Goal: Download file/media

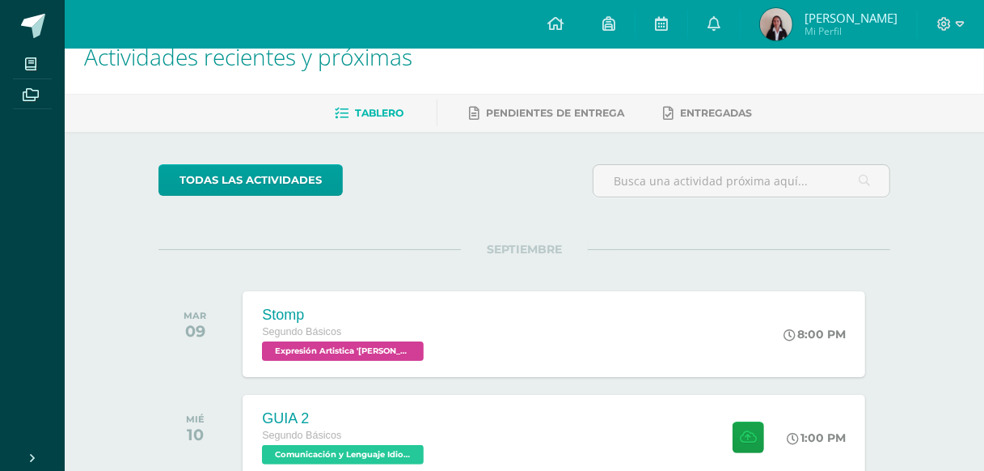
scroll to position [29, 0]
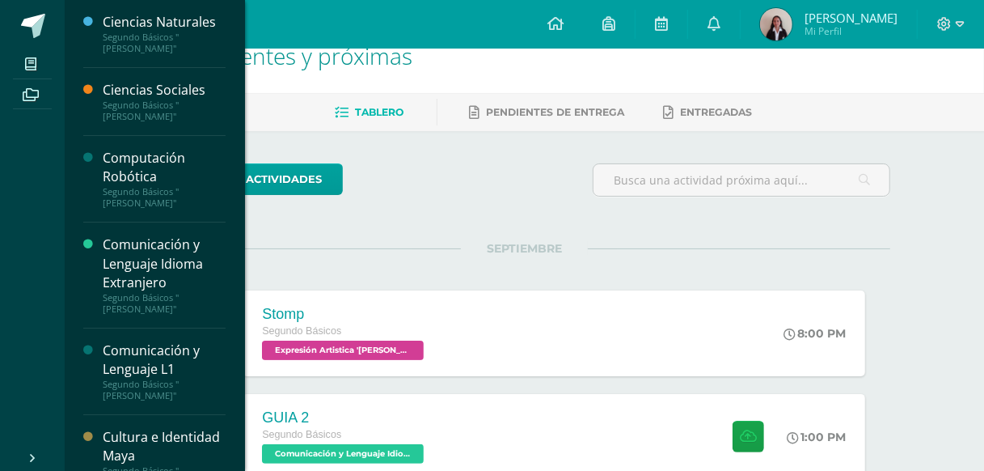
click at [140, 428] on div "Cultura e Identidad Maya" at bounding box center [164, 446] width 123 height 37
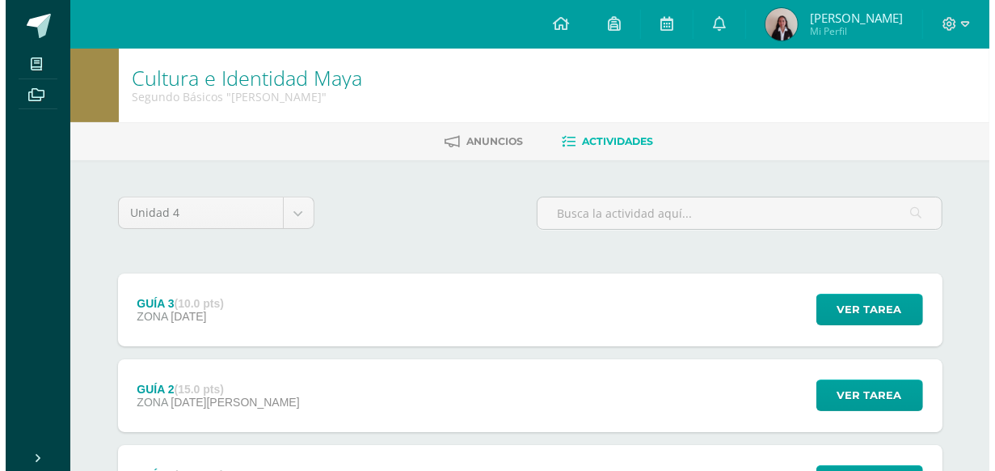
scroll to position [29, 0]
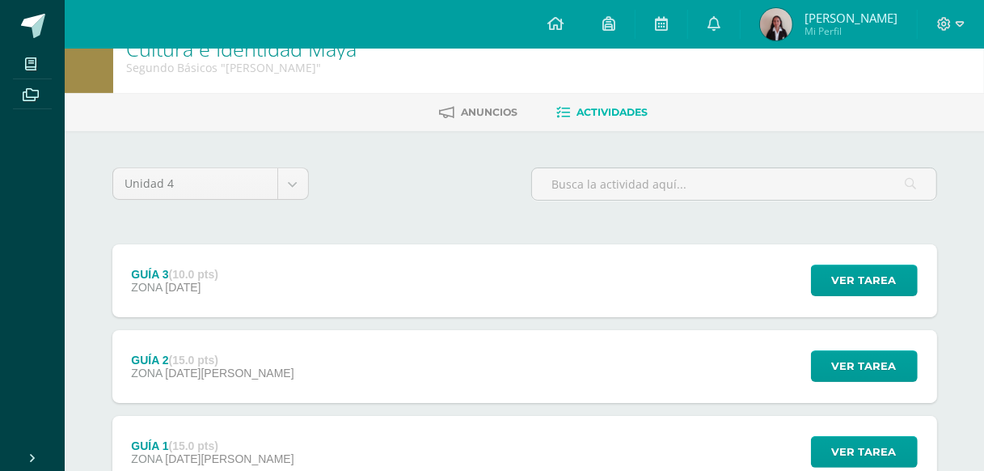
click at [397, 279] on div "GUÍA 3 (10.0 pts) ZONA [DATE] Ver tarea GUÍA 3 Cultura e Identidad [PERSON_NAME…" at bounding box center [524, 280] width 825 height 73
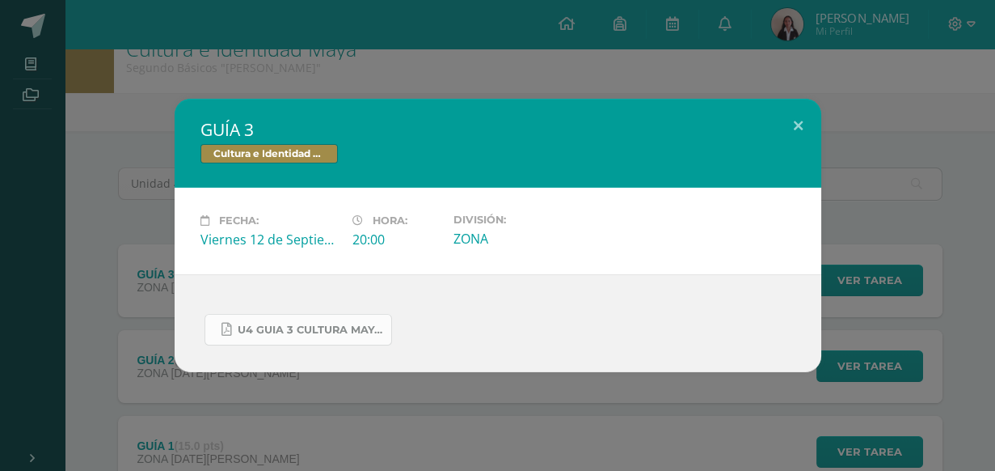
click at [260, 323] on span "U4 GUIA 3 CULTURA MAYA BASICOS.pdf" at bounding box center [311, 329] width 146 height 13
click at [151, 314] on div "GUÍA 3 Cultura e Identidad Maya Fecha: [DATE] Hora: 20:00 División:" at bounding box center [497, 235] width 982 height 273
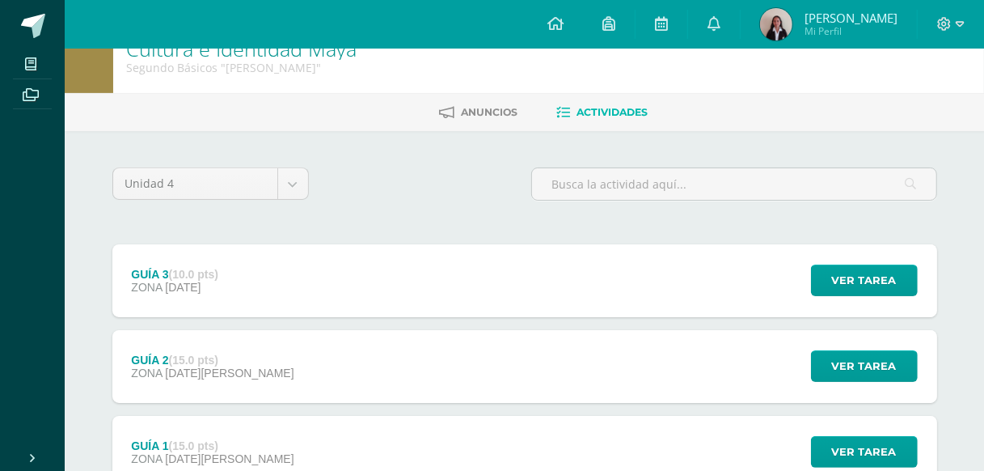
click at [158, 380] on div "GUÍA 2 (15.0 pts) ZONA [DATE][PERSON_NAME]" at bounding box center [212, 366] width 201 height 73
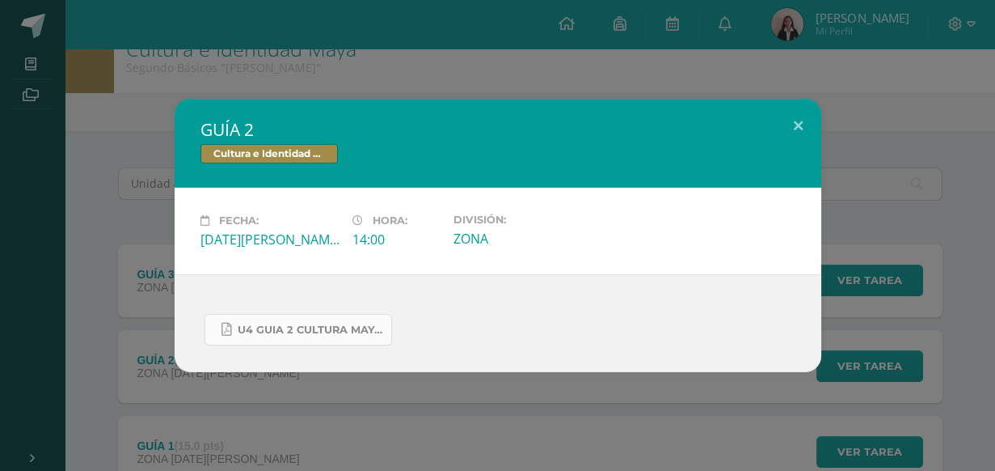
click at [296, 328] on span "U4 GUIA 2 CULTURA MAYA BÁSICOS.pdf" at bounding box center [311, 329] width 146 height 13
